Goal: Information Seeking & Learning: Learn about a topic

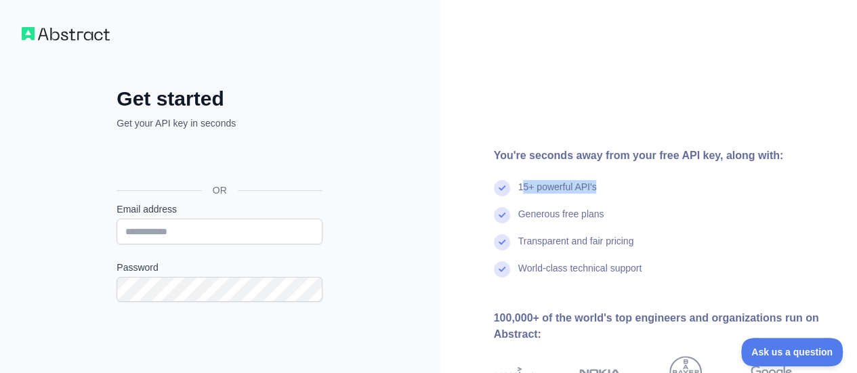
drag, startPoint x: 522, startPoint y: 189, endPoint x: 653, endPoint y: 193, distance: 130.8
click at [653, 193] on div "15+ powerful API's" at bounding box center [665, 193] width 342 height 27
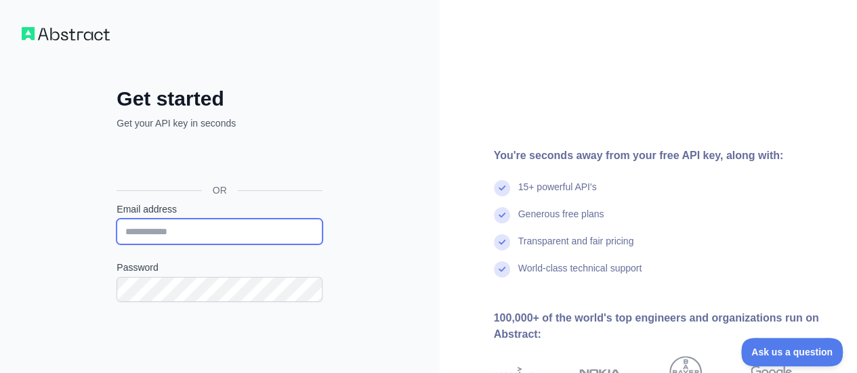
click at [227, 222] on input "Email address" at bounding box center [219, 232] width 206 height 26
type input "**********"
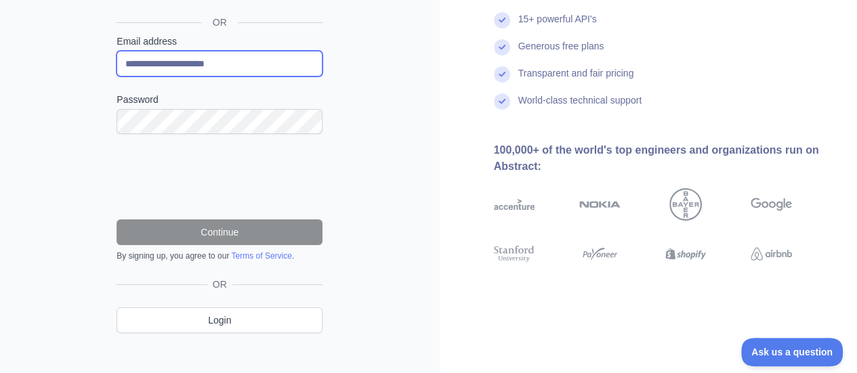
scroll to position [168, 0]
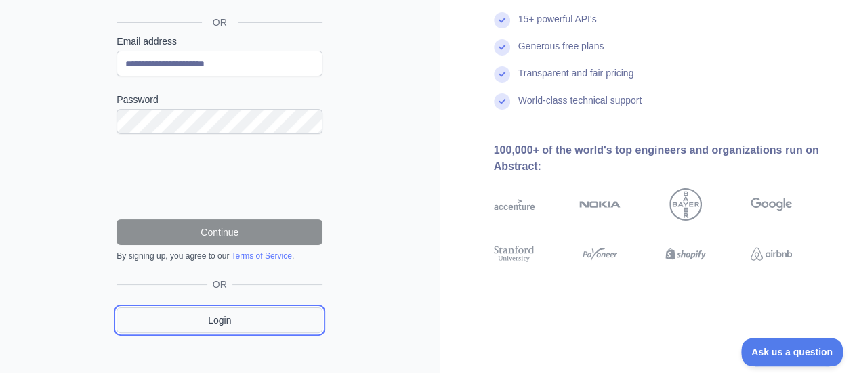
click at [249, 323] on link "Login" at bounding box center [219, 320] width 206 height 26
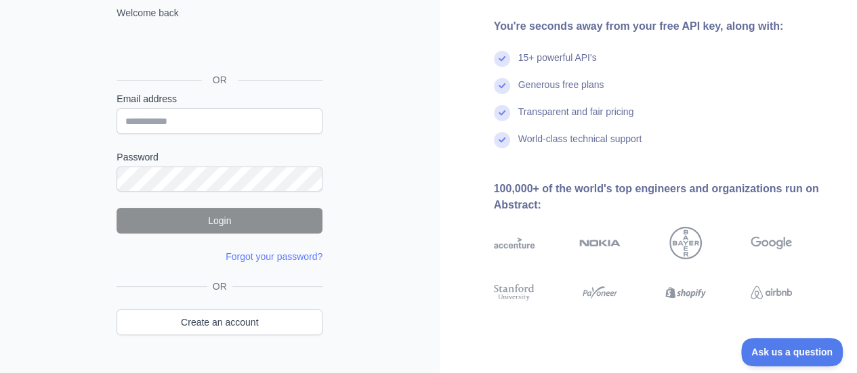
scroll to position [141, 0]
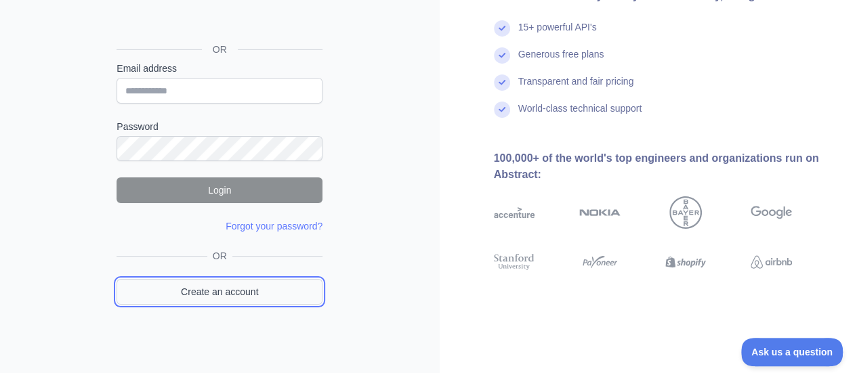
click at [195, 290] on link "Create an account" at bounding box center [219, 292] width 206 height 26
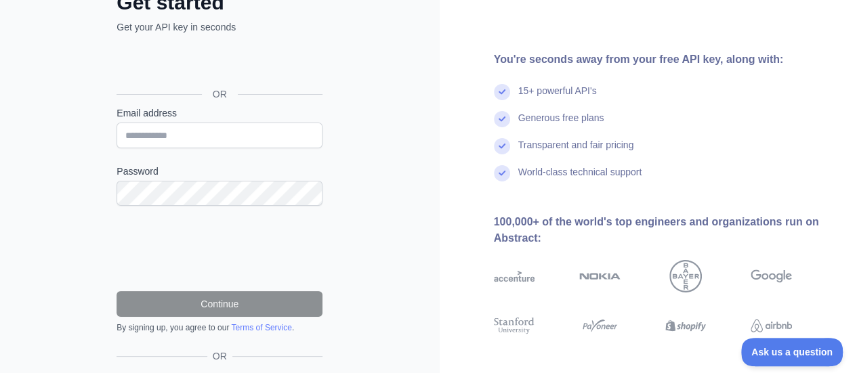
scroll to position [179, 0]
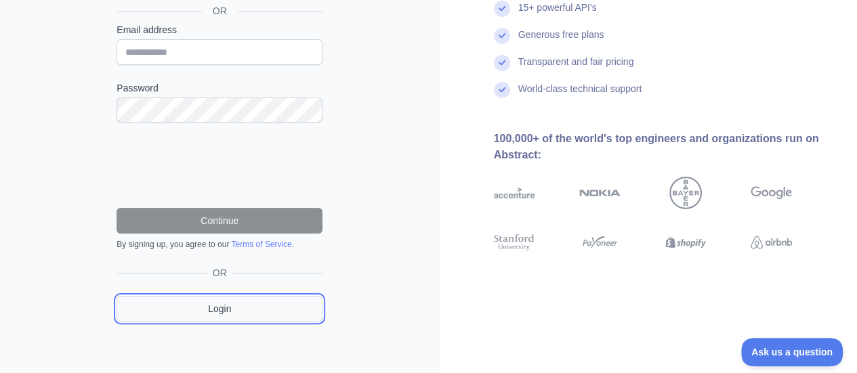
click at [197, 303] on link "Login" at bounding box center [219, 309] width 206 height 26
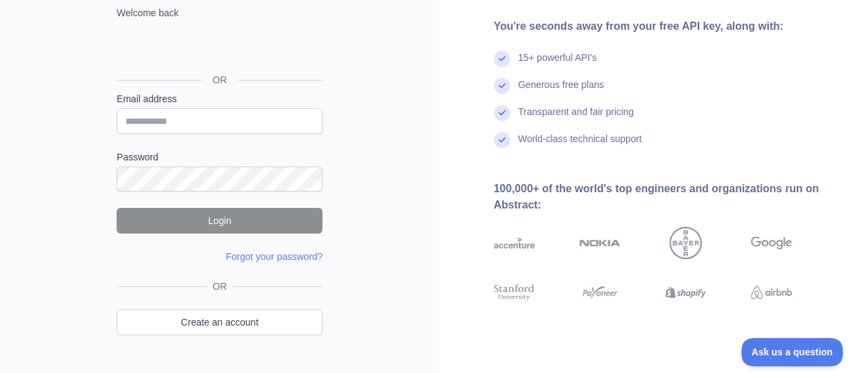
scroll to position [141, 0]
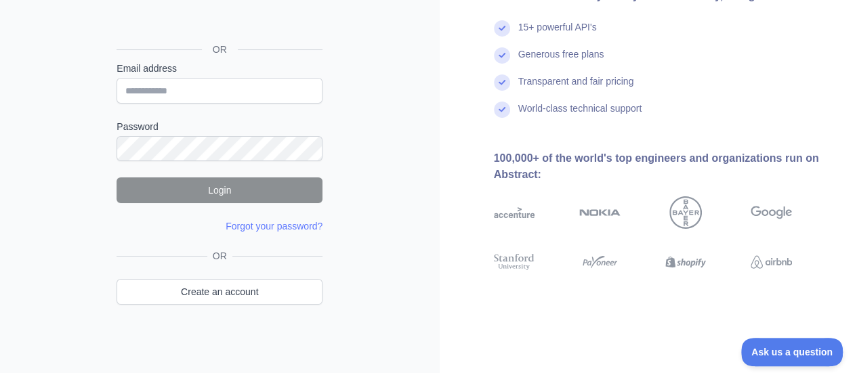
click at [267, 304] on div "OR Create an account" at bounding box center [219, 285] width 206 height 72
click at [266, 296] on link "Create an account" at bounding box center [219, 292] width 206 height 26
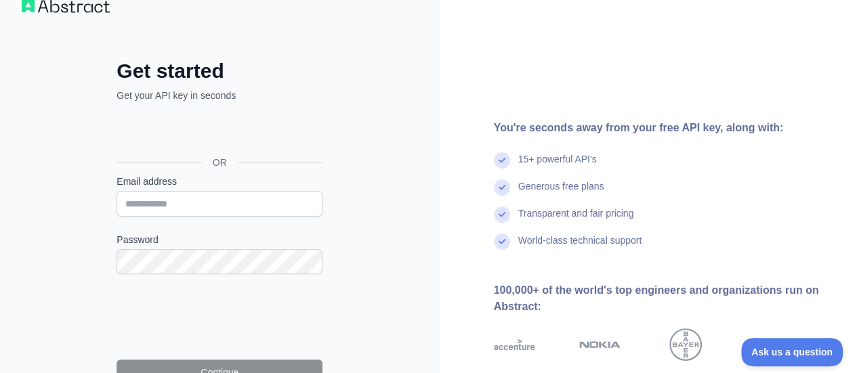
scroll to position [56, 0]
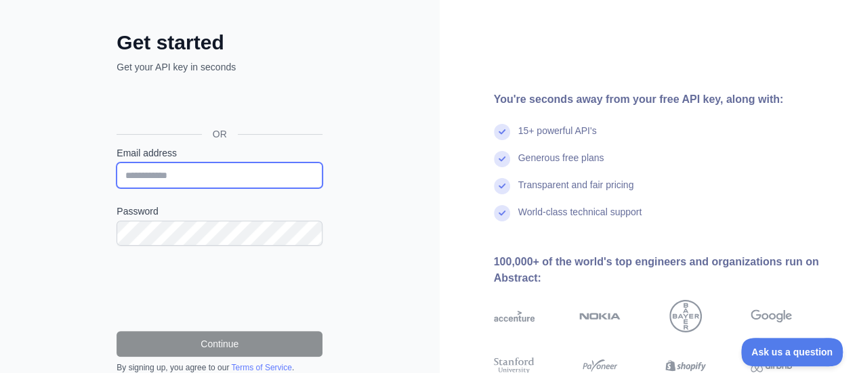
click at [157, 177] on input "Email address" at bounding box center [219, 176] width 206 height 26
type input "**********"
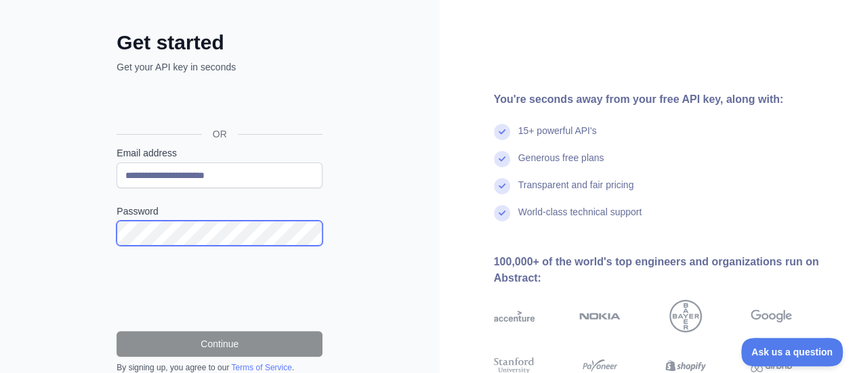
click at [102, 231] on div "**********" at bounding box center [219, 248] width 260 height 436
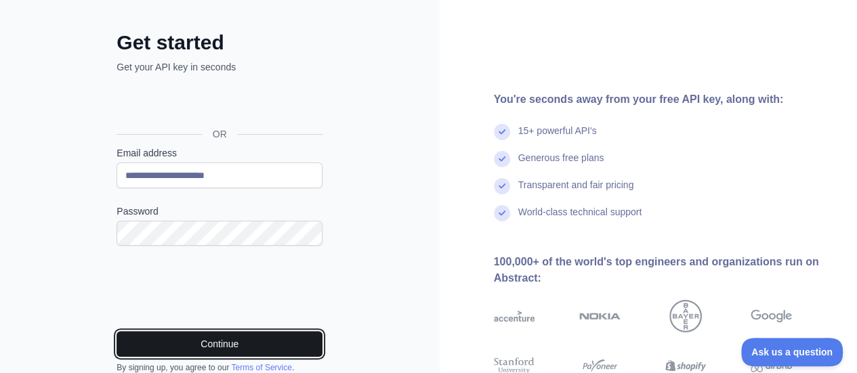
click at [215, 347] on button "Continue" at bounding box center [219, 344] width 206 height 26
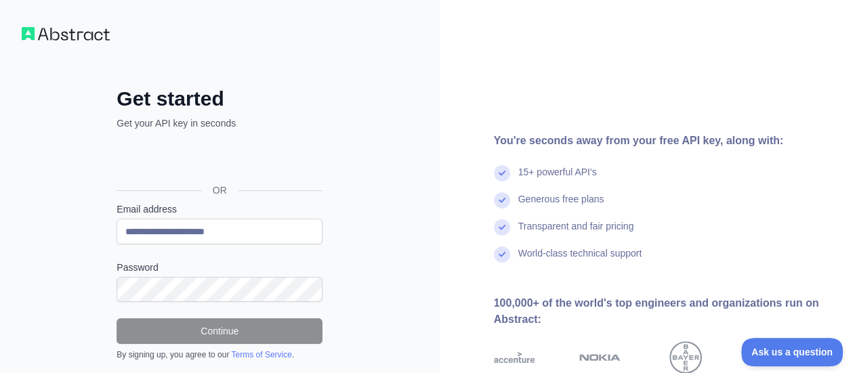
scroll to position [137, 0]
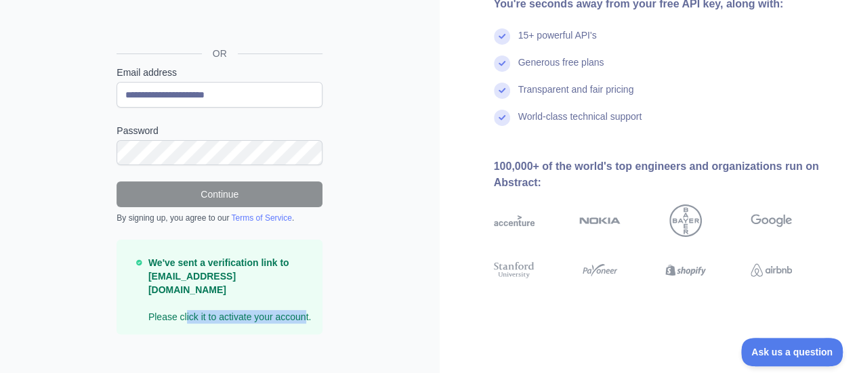
drag, startPoint x: 186, startPoint y: 303, endPoint x: 305, endPoint y: 304, distance: 119.2
click at [305, 304] on p "We've sent a verification link to [EMAIL_ADDRESS][DOMAIN_NAME] Please click it …" at bounding box center [229, 290] width 163 height 68
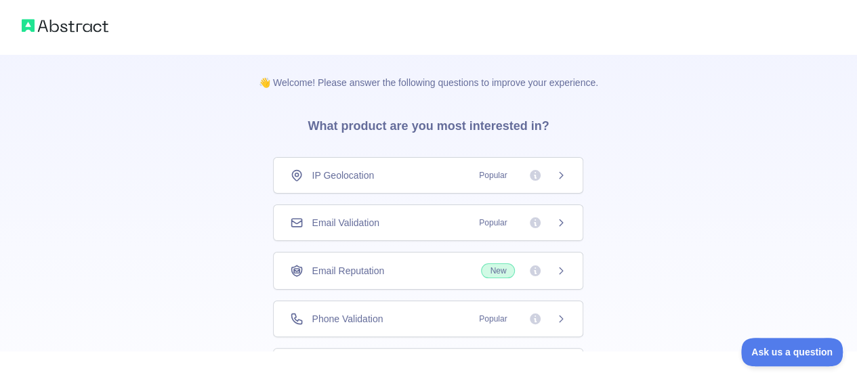
scroll to position [121, 0]
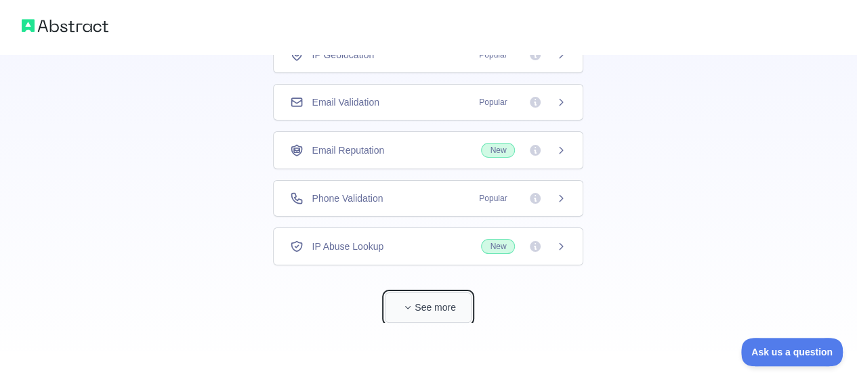
click at [407, 309] on span "button" at bounding box center [408, 308] width 14 height 14
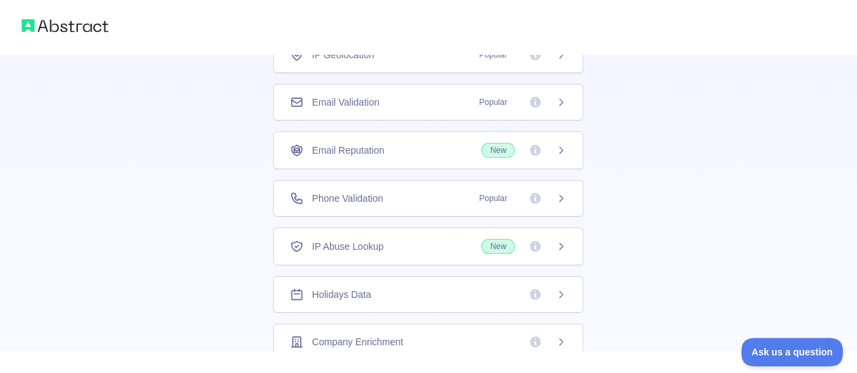
click at [557, 293] on icon at bounding box center [560, 294] width 11 height 11
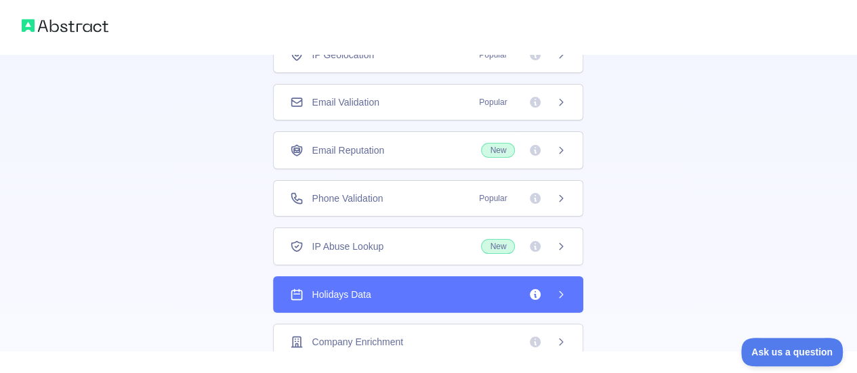
click at [401, 288] on div "Holidays Data" at bounding box center [428, 295] width 276 height 14
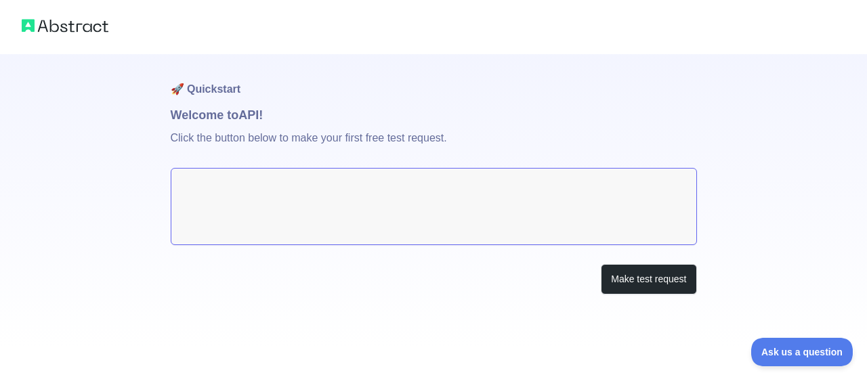
click at [393, 199] on textarea at bounding box center [434, 206] width 526 height 77
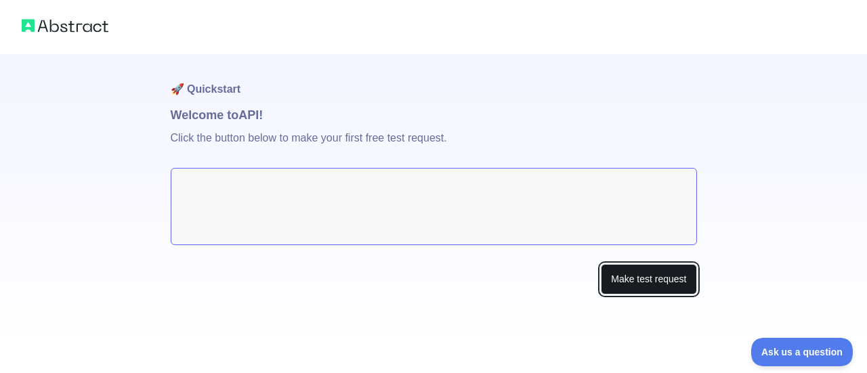
click at [672, 287] on button "Make test request" at bounding box center [648, 279] width 95 height 30
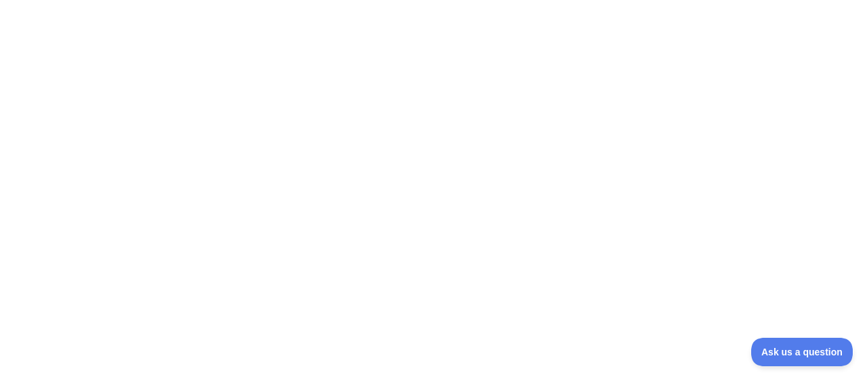
click at [829, 68] on div at bounding box center [433, 186] width 867 height 373
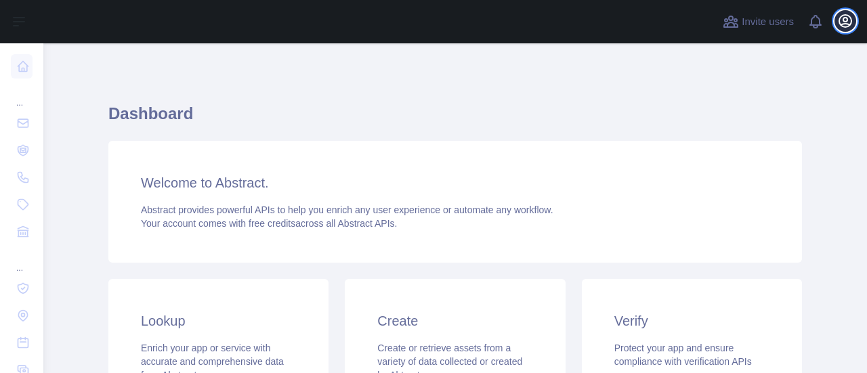
click at [840, 26] on icon "button" at bounding box center [845, 21] width 16 height 16
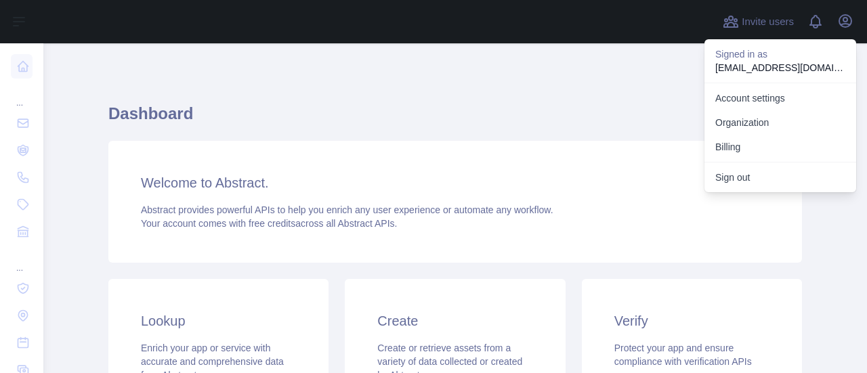
click at [596, 81] on div "Dashboard Welcome to Abstract. Abstract provides powerful APIs to help you enri…" at bounding box center [454, 334] width 693 height 517
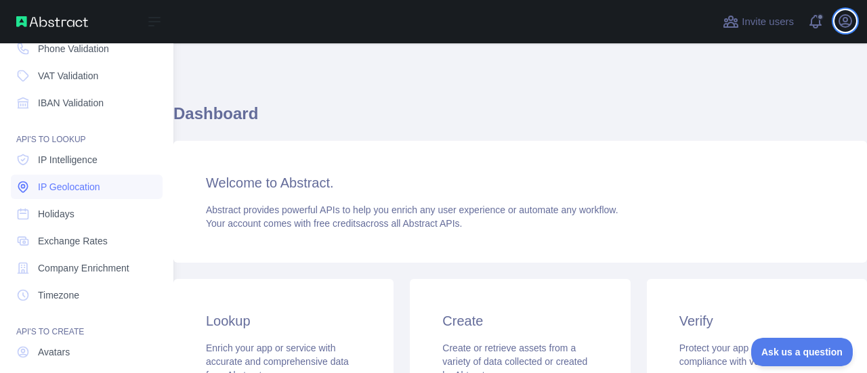
scroll to position [132, 0]
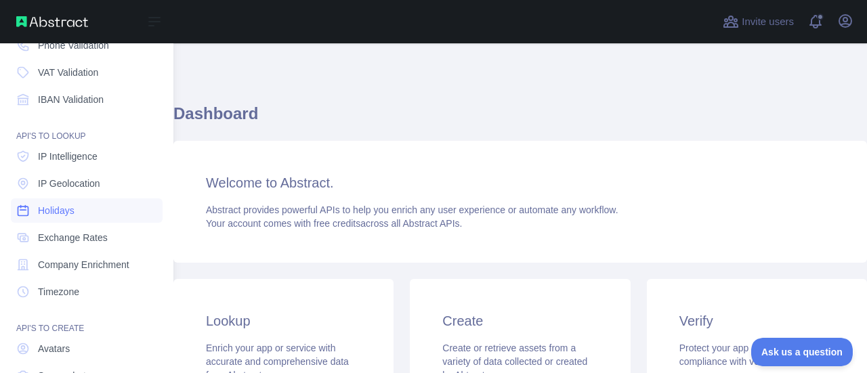
click at [58, 209] on span "Holidays" at bounding box center [56, 211] width 37 height 14
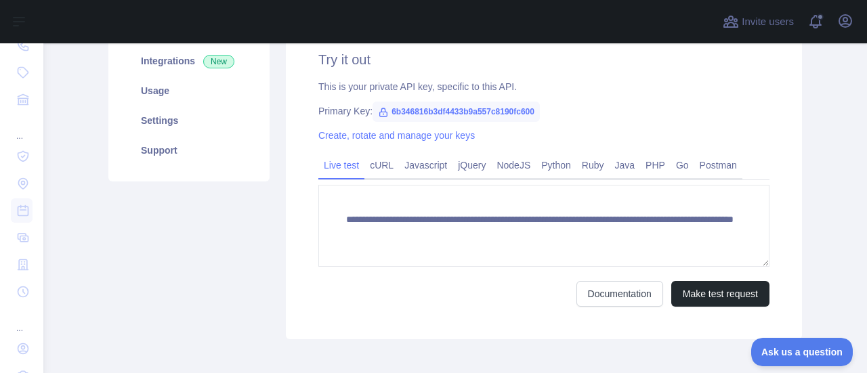
scroll to position [218, 0]
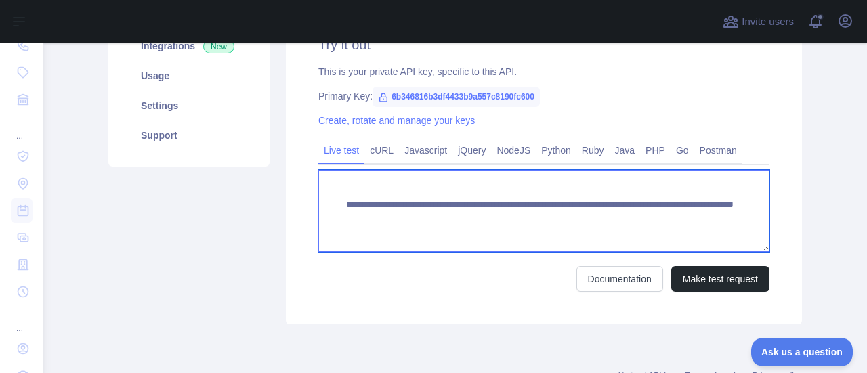
drag, startPoint x: 362, startPoint y: 234, endPoint x: 336, endPoint y: 211, distance: 34.5
click at [336, 211] on textarea "**********" at bounding box center [543, 211] width 451 height 82
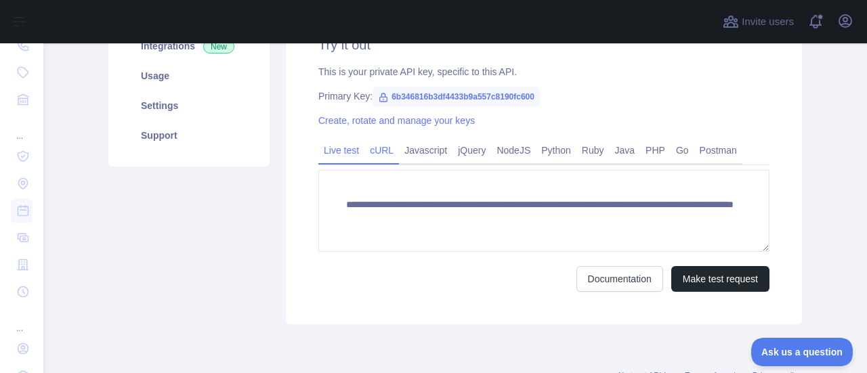
click at [373, 156] on link "cURL" at bounding box center [381, 151] width 35 height 22
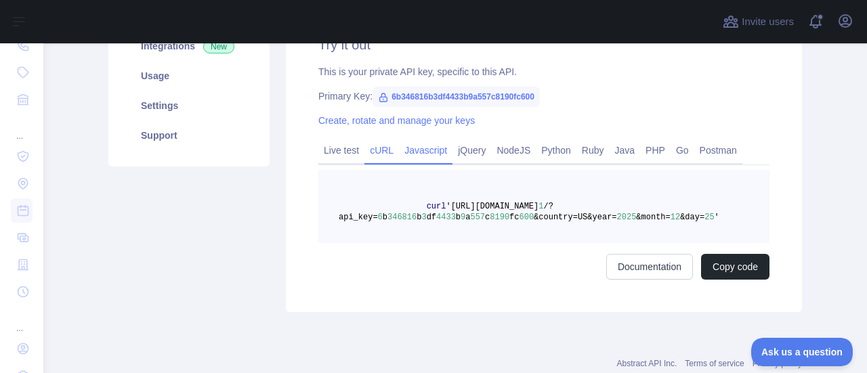
click at [419, 155] on link "Javascript" at bounding box center [425, 151] width 53 height 22
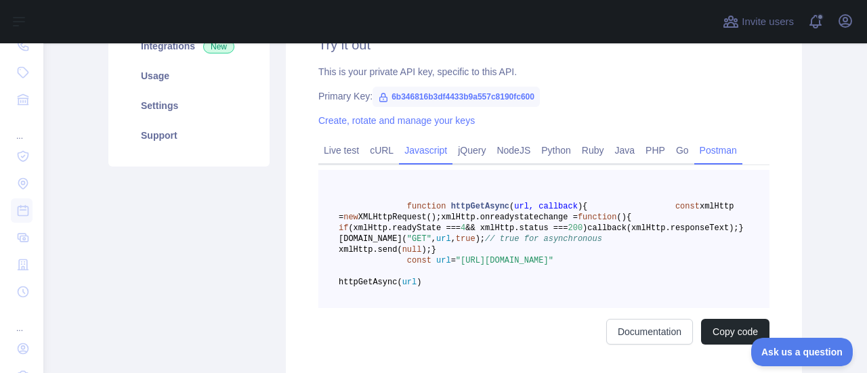
click at [696, 155] on link "Postman" at bounding box center [718, 151] width 48 height 22
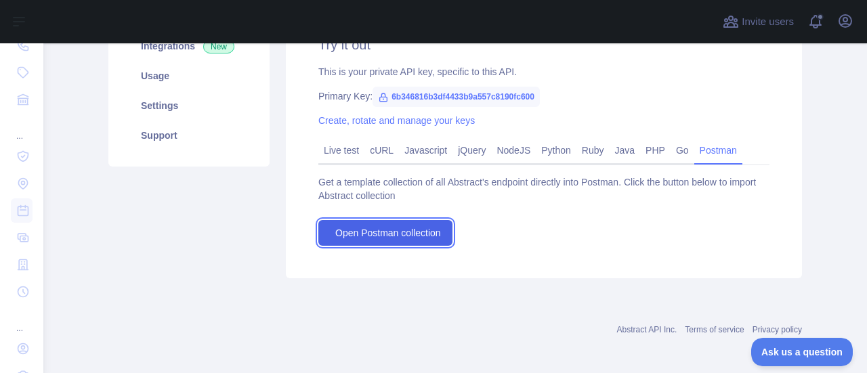
click at [402, 228] on span "Open Postman collection" at bounding box center [388, 233] width 106 height 14
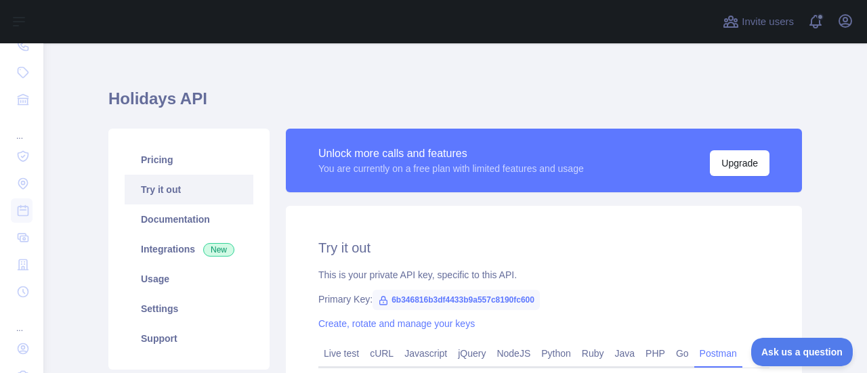
scroll to position [27, 0]
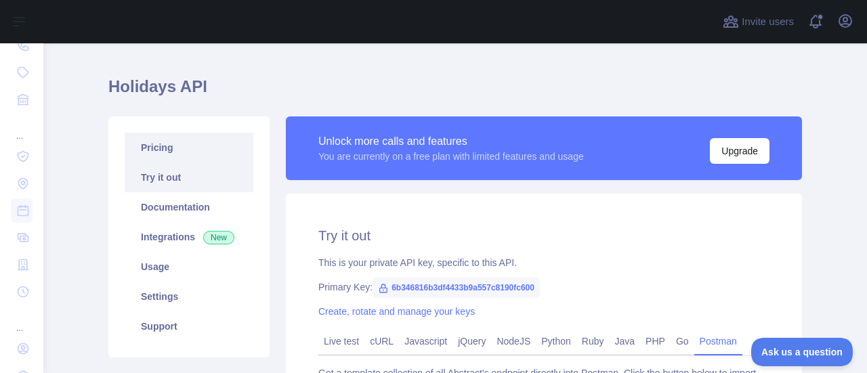
click at [190, 151] on link "Pricing" at bounding box center [189, 148] width 129 height 30
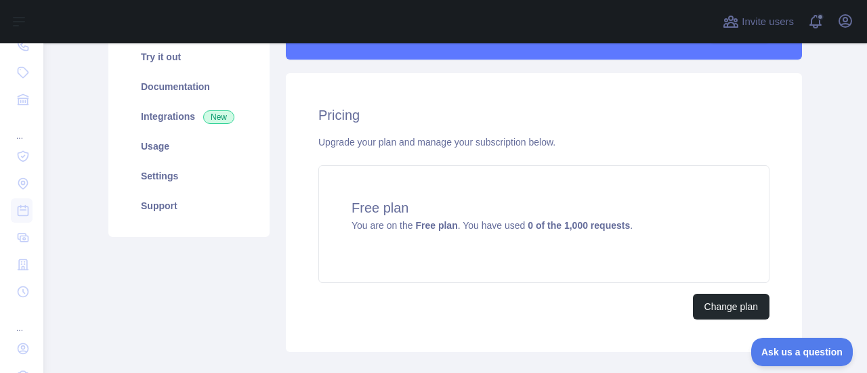
scroll to position [88, 0]
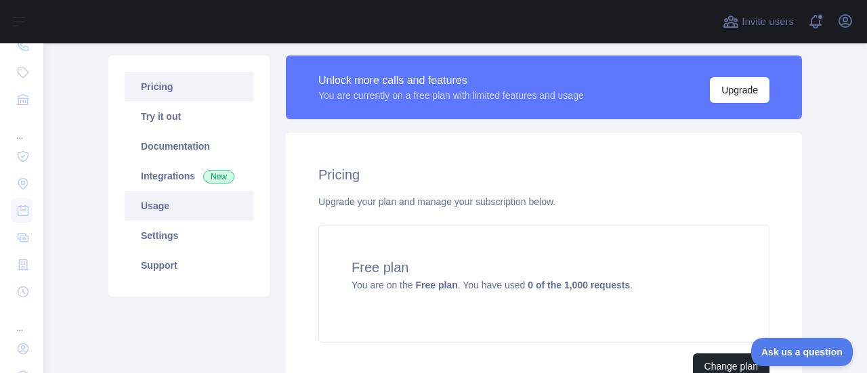
click at [149, 215] on link "Usage" at bounding box center [189, 206] width 129 height 30
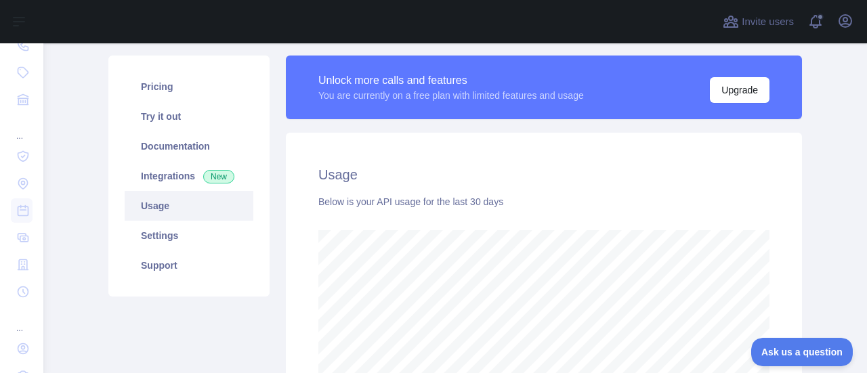
scroll to position [330, 813]
click at [173, 148] on link "Documentation" at bounding box center [189, 146] width 129 height 30
click at [173, 150] on link "Documentation" at bounding box center [189, 146] width 129 height 30
